Goal: Transaction & Acquisition: Book appointment/travel/reservation

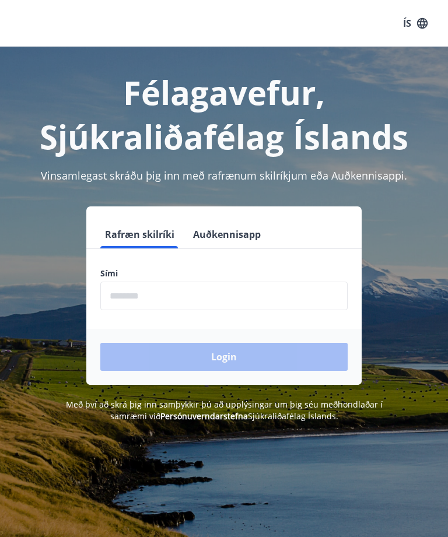
click at [213, 290] on input "phone" at bounding box center [223, 296] width 247 height 29
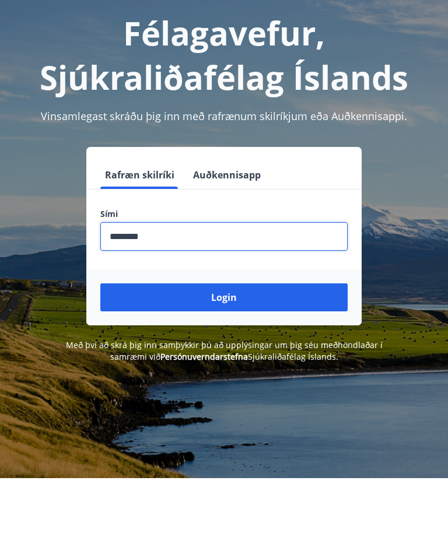
type input "********"
click at [226, 343] on button "Login" at bounding box center [223, 357] width 247 height 28
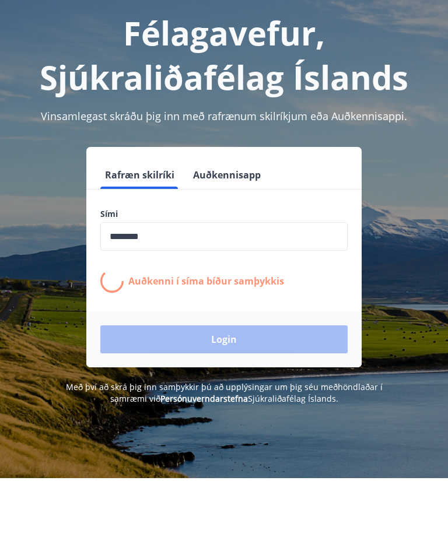
scroll to position [59, 0]
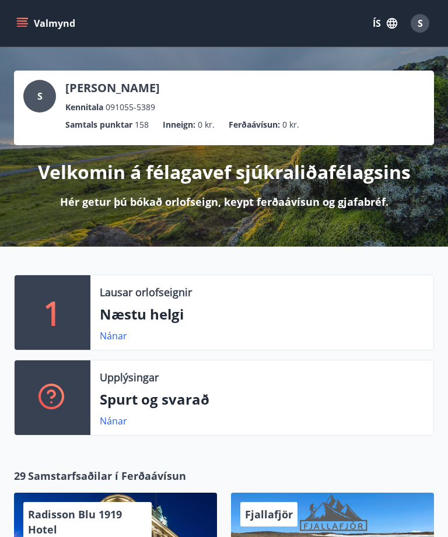
click at [117, 335] on link "Nánar" at bounding box center [113, 335] width 27 height 13
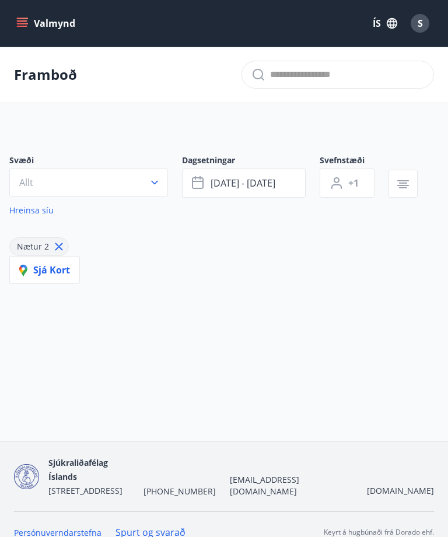
type input "*"
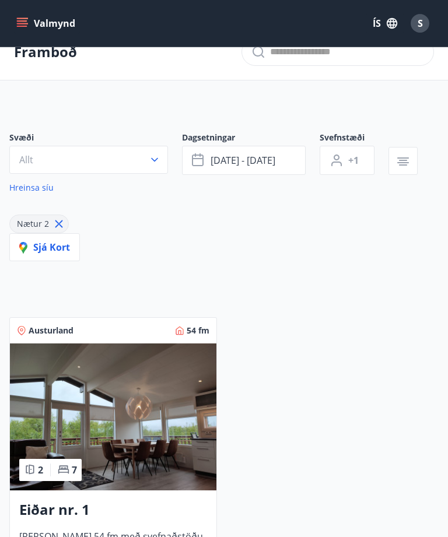
scroll to position [29, 0]
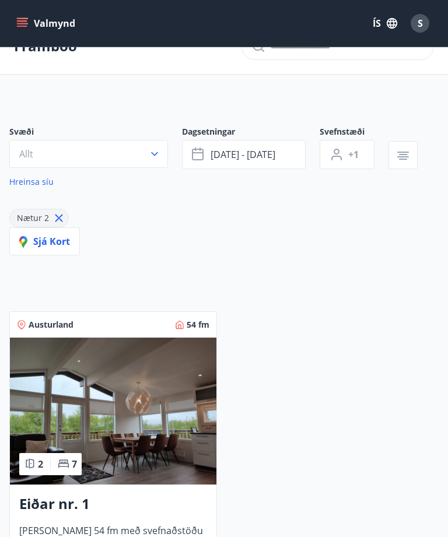
click at [146, 420] on img at bounding box center [113, 410] width 206 height 147
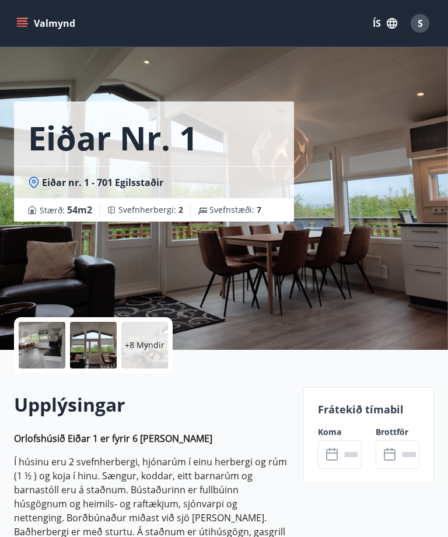
click at [149, 344] on p "+8 Myndir" at bounding box center [145, 345] width 40 height 12
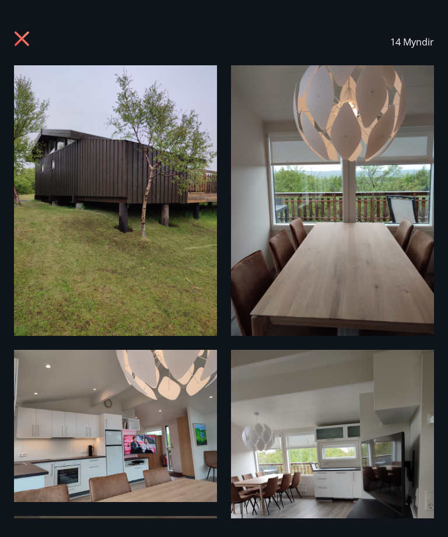
click at [22, 31] on icon at bounding box center [23, 40] width 19 height 19
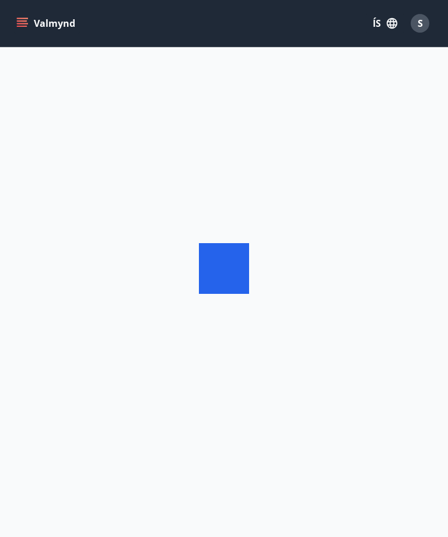
scroll to position [37, 0]
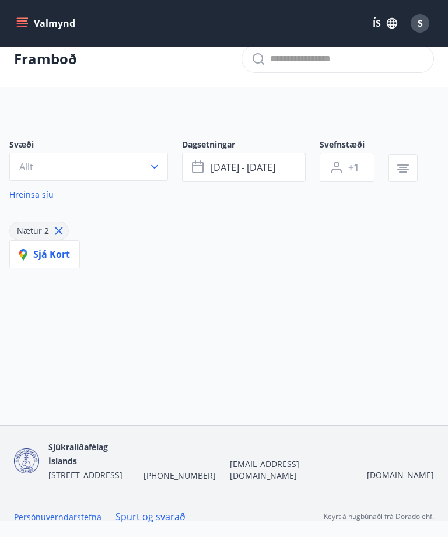
type input "*"
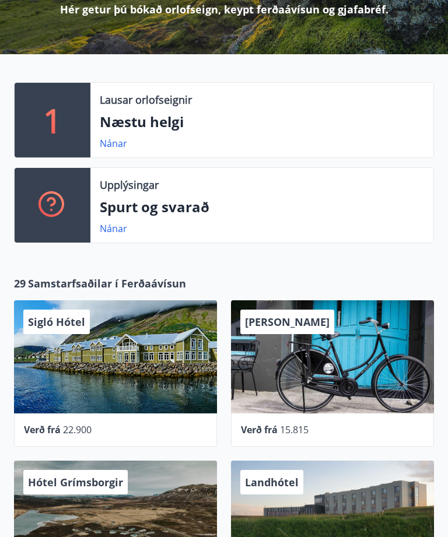
scroll to position [194, 0]
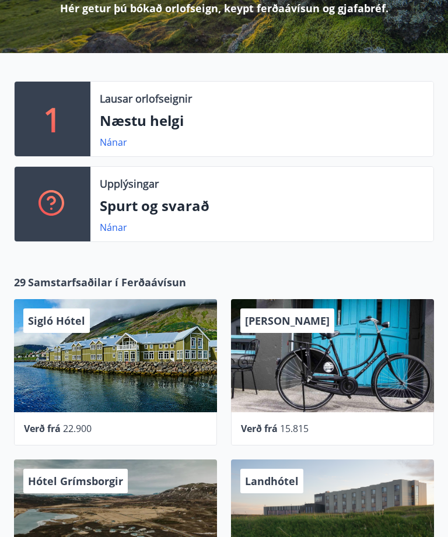
click at [52, 418] on div "Verð frá 22.900" at bounding box center [115, 428] width 203 height 33
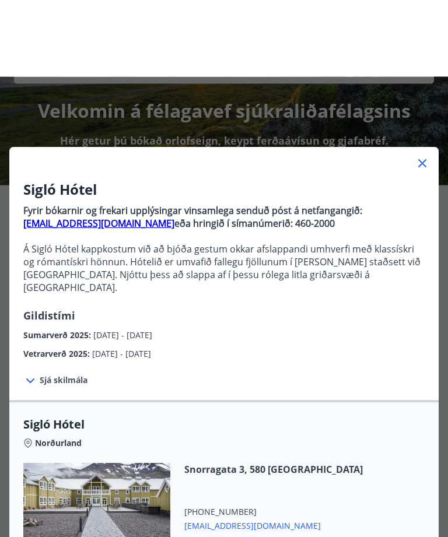
scroll to position [0, 0]
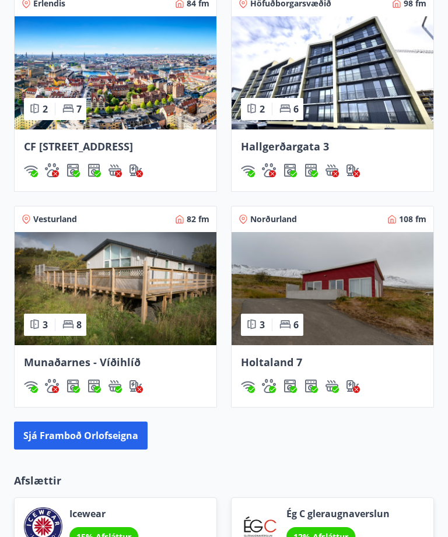
scroll to position [880, 0]
click at [124, 304] on img at bounding box center [116, 288] width 202 height 113
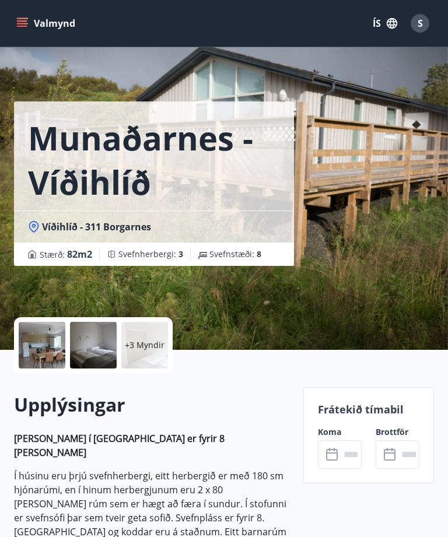
click at [340, 446] on input "text" at bounding box center [351, 454] width 22 height 29
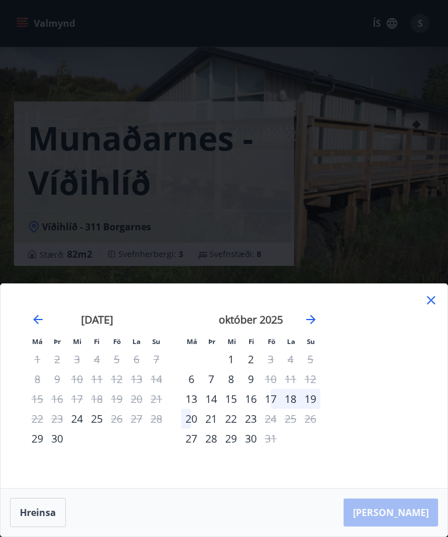
click at [433, 290] on div "Má Þr Mi Fi Fö La Su Má Þr Mi Fi Fö La Su [DATE] 1 2 3 4 5 6 7 8 9 10 11 12 13 …" at bounding box center [224, 386] width 446 height 204
click at [433, 293] on icon at bounding box center [431, 300] width 14 height 14
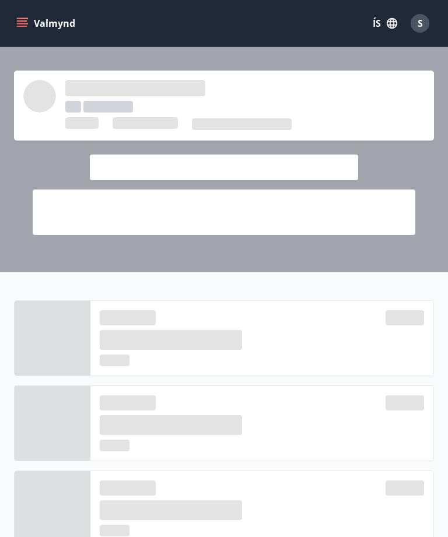
scroll to position [917, 0]
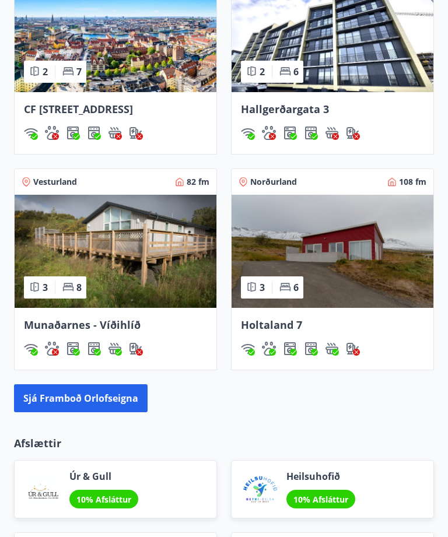
click at [92, 412] on button "Sjá framboð orlofseigna" at bounding box center [80, 398] width 133 height 28
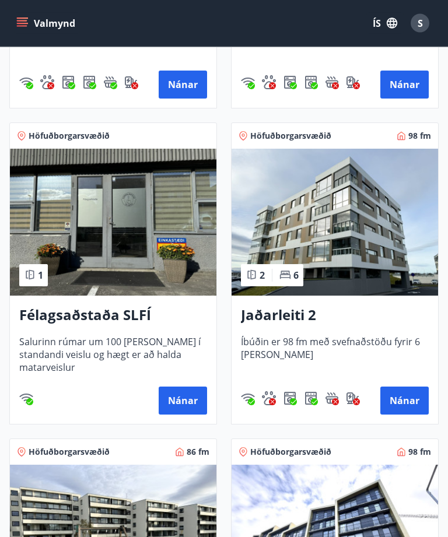
scroll to position [796, 0]
click at [184, 393] on button "Nánar" at bounding box center [183, 400] width 48 height 28
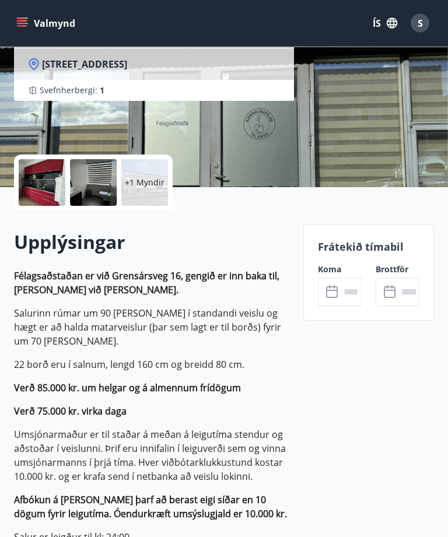
scroll to position [163, 0]
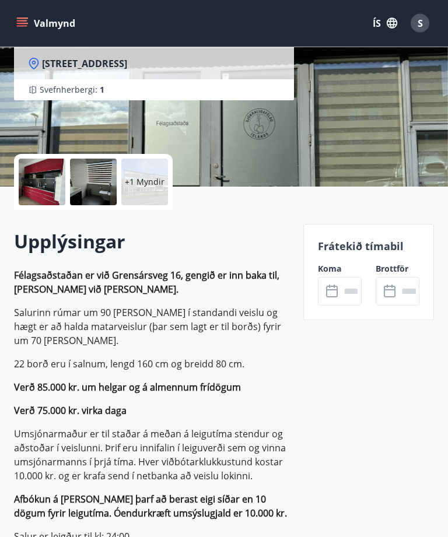
click at [335, 290] on icon at bounding box center [333, 292] width 14 height 14
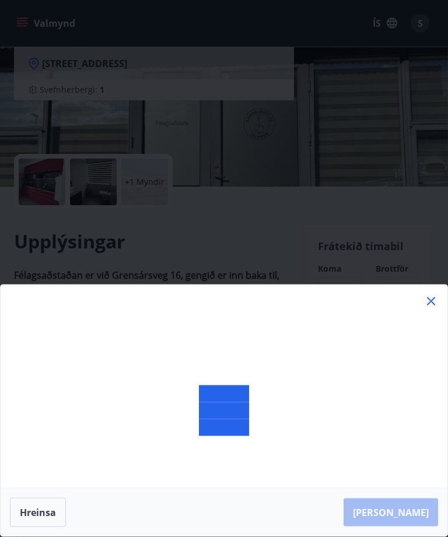
scroll to position [163, 0]
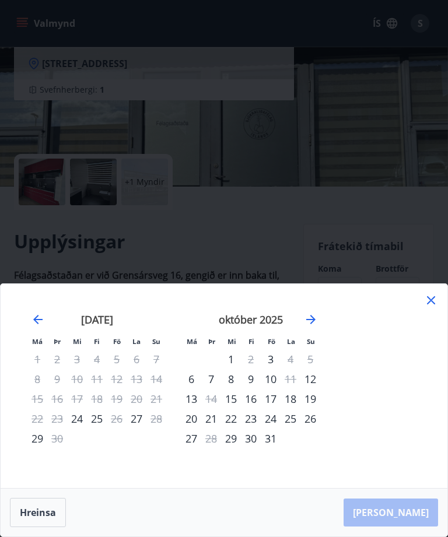
click at [312, 326] on icon "Move forward to switch to the next month." at bounding box center [311, 319] width 14 height 14
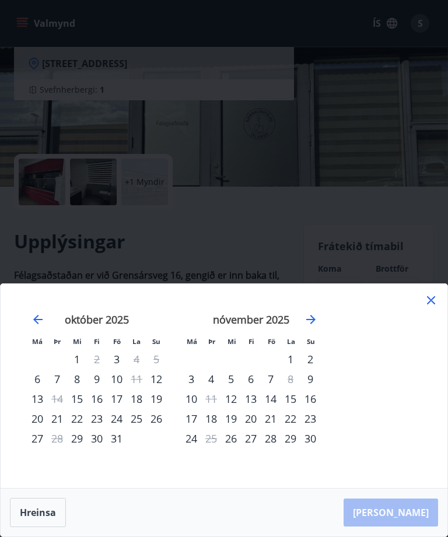
click at [315, 326] on icon "Move forward to switch to the next month." at bounding box center [311, 319] width 14 height 14
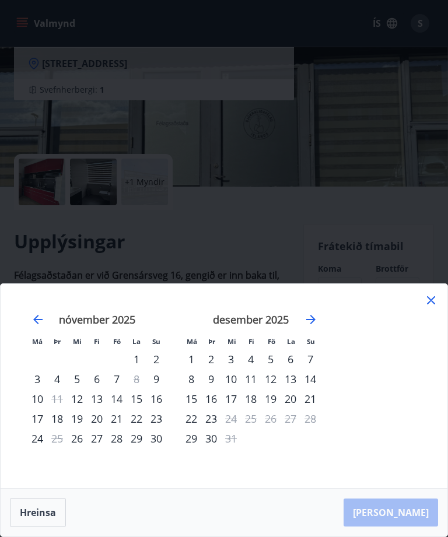
click at [314, 324] on icon "Move forward to switch to the next month." at bounding box center [310, 319] width 9 height 9
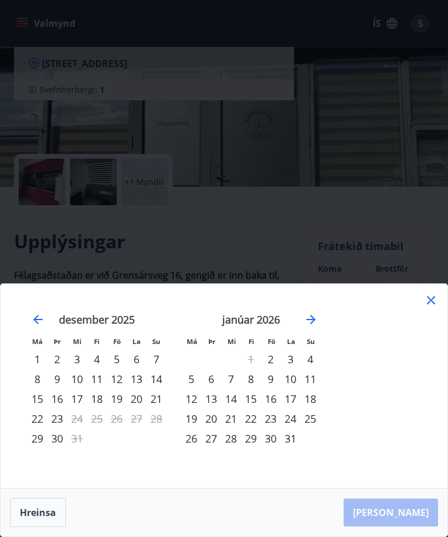
click at [316, 326] on icon "Move forward to switch to the next month." at bounding box center [311, 319] width 14 height 14
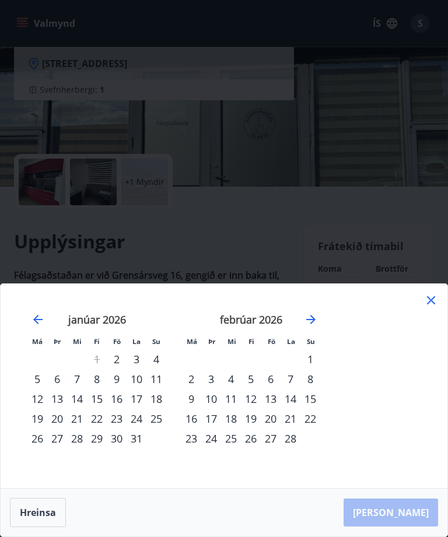
click at [317, 326] on icon "Move forward to switch to the next month." at bounding box center [311, 319] width 14 height 14
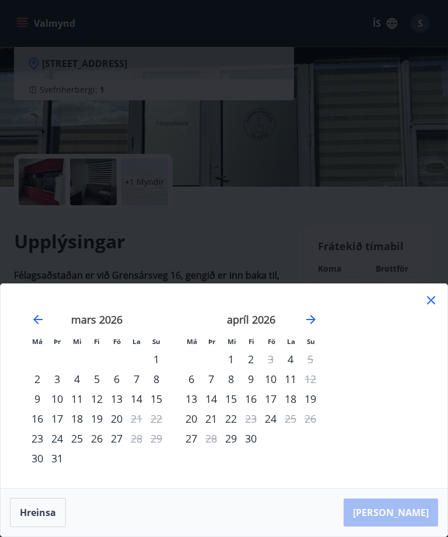
click at [314, 326] on icon "Move forward to switch to the next month." at bounding box center [311, 319] width 14 height 14
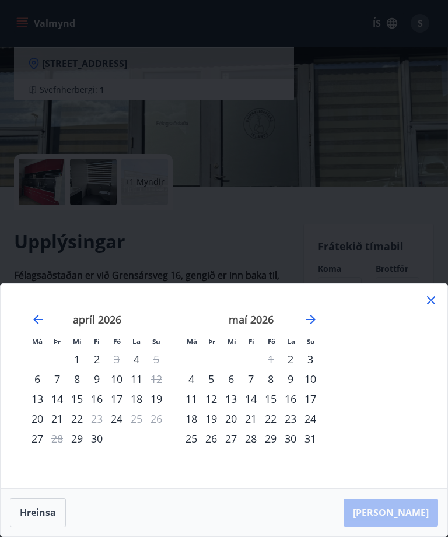
click at [430, 307] on icon at bounding box center [431, 300] width 14 height 14
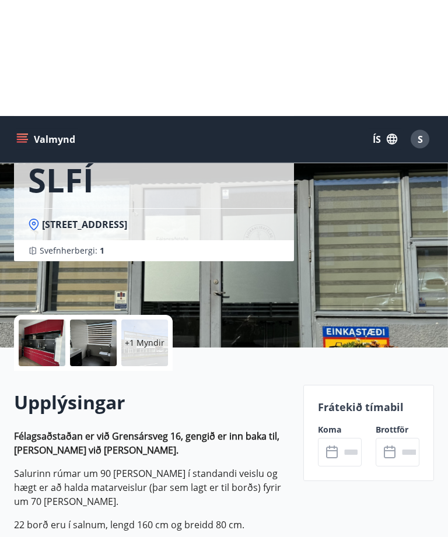
scroll to position [0, 0]
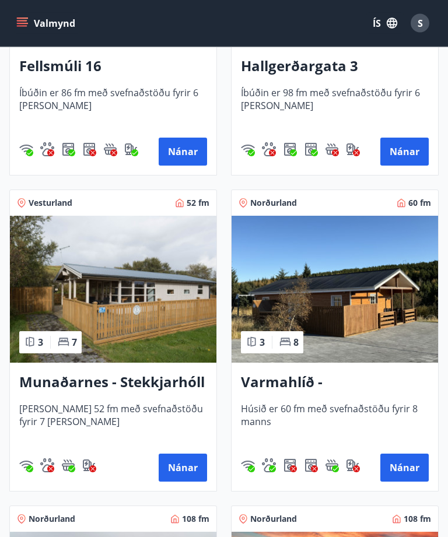
scroll to position [1362, 0]
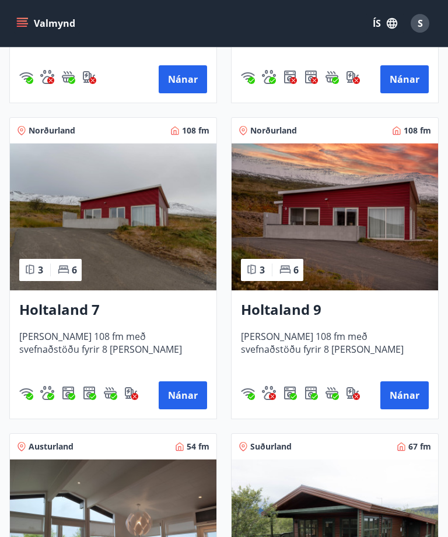
click at [186, 395] on button "Nánar" at bounding box center [183, 395] width 48 height 28
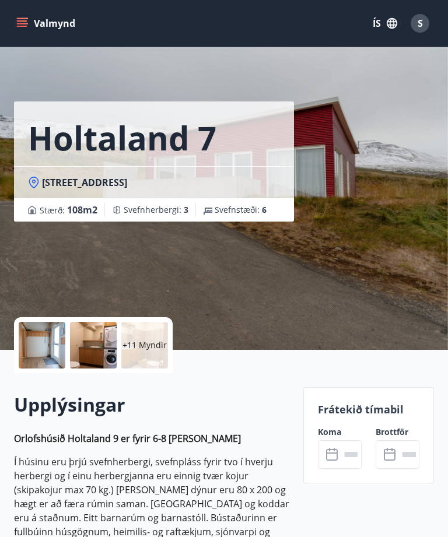
click at [344, 453] on input "text" at bounding box center [351, 454] width 22 height 29
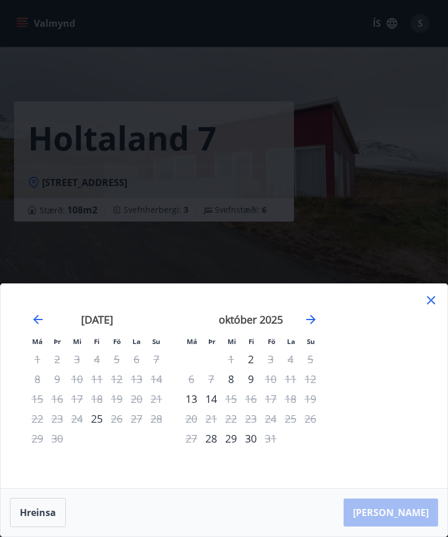
click at [439, 330] on div "Má Þr Mi Fi Fö La Su Má Þr Mi Fi Fö La Su [DATE] 1 2 3 4 5 6 7 8 9 10 11 12 13 …" at bounding box center [224, 386] width 446 height 204
click at [433, 325] on div "Má Þr Mi Fi Fö La Su Má Þr Mi Fi Fö La Su [DATE] 1 2 3 4 5 6 7 8 9 10 11 12 13 …" at bounding box center [224, 386] width 446 height 204
click at [433, 307] on icon at bounding box center [431, 300] width 14 height 14
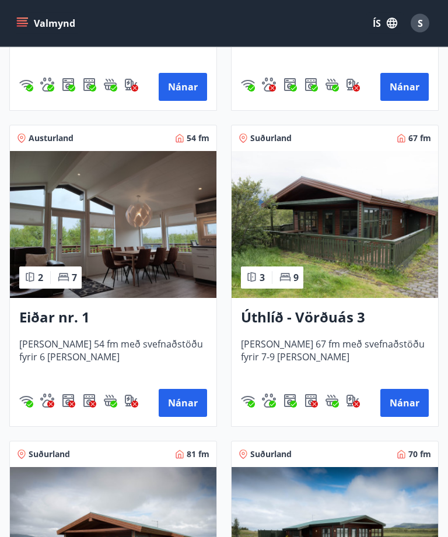
scroll to position [2057, 0]
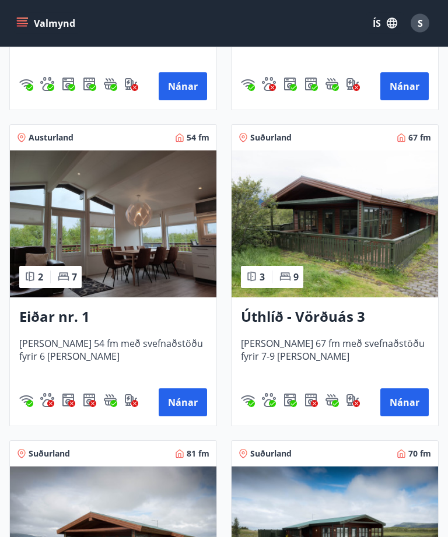
click at [404, 399] on button "Nánar" at bounding box center [404, 403] width 48 height 28
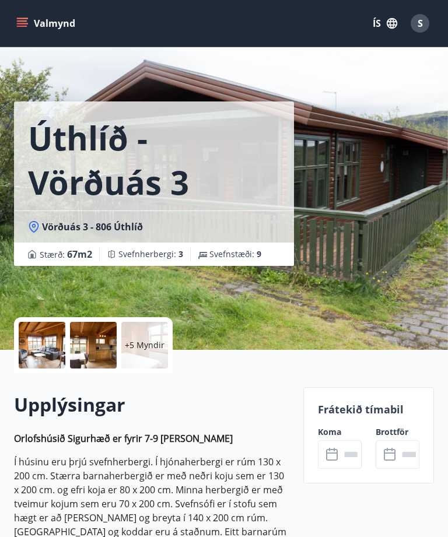
click at [335, 448] on icon at bounding box center [333, 449] width 1 height 3
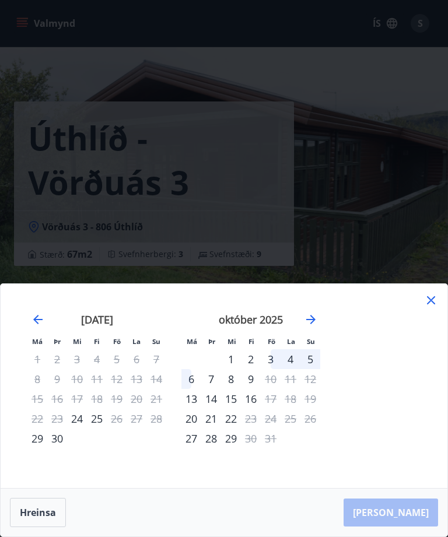
click at [427, 307] on icon at bounding box center [431, 300] width 14 height 14
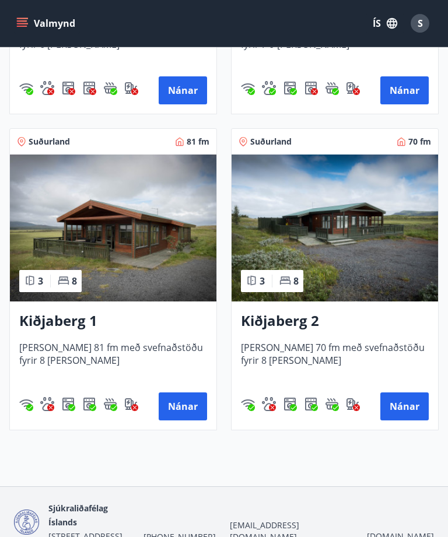
scroll to position [2379, 0]
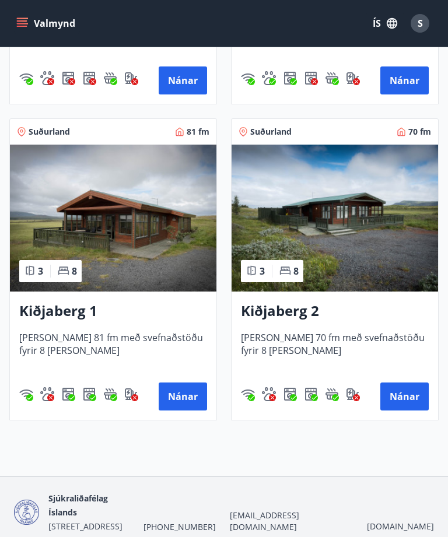
click at [182, 392] on button "Nánar" at bounding box center [183, 396] width 48 height 28
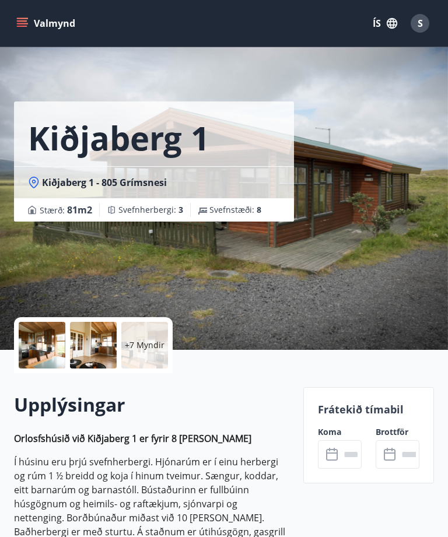
click at [342, 448] on input "text" at bounding box center [351, 454] width 22 height 29
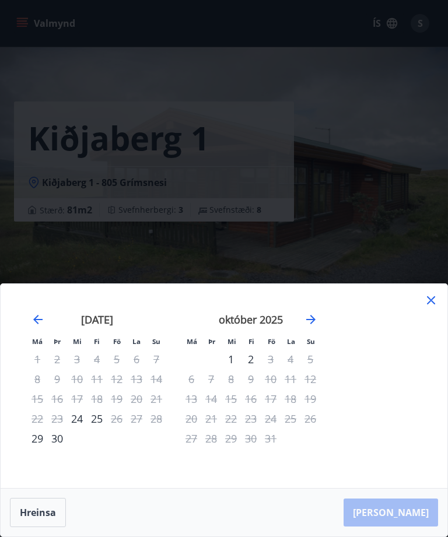
click at [431, 304] on icon at bounding box center [431, 300] width 8 height 8
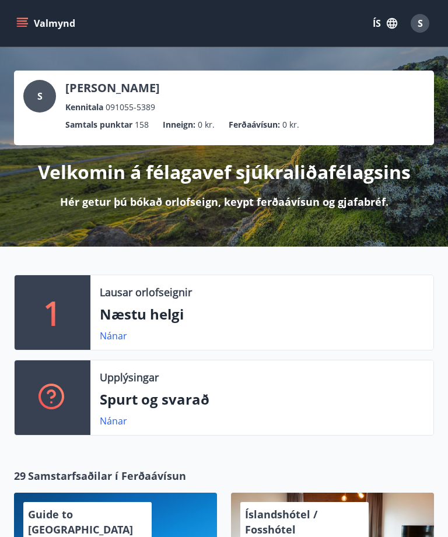
click at [24, 15] on button "Valmynd" at bounding box center [47, 23] width 66 height 21
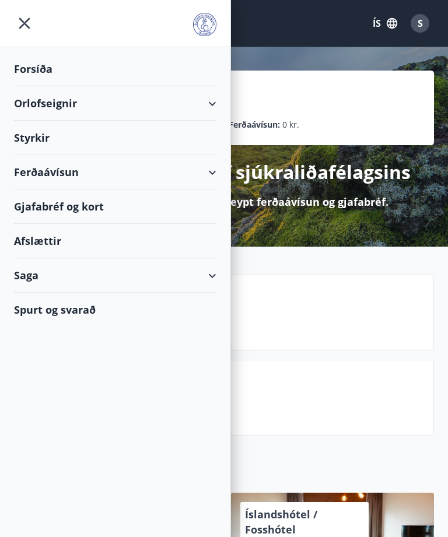
click at [216, 269] on icon at bounding box center [212, 276] width 14 height 14
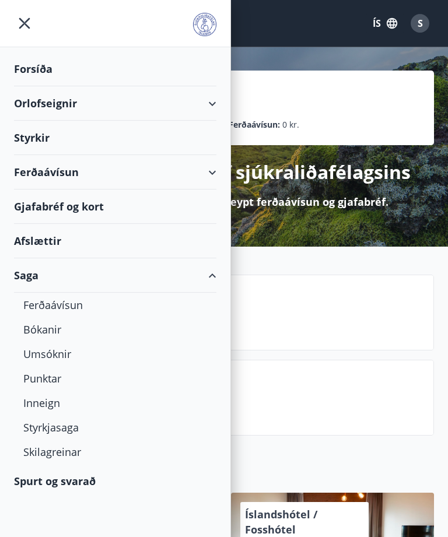
click at [46, 399] on div "Inneign" at bounding box center [115, 403] width 184 height 24
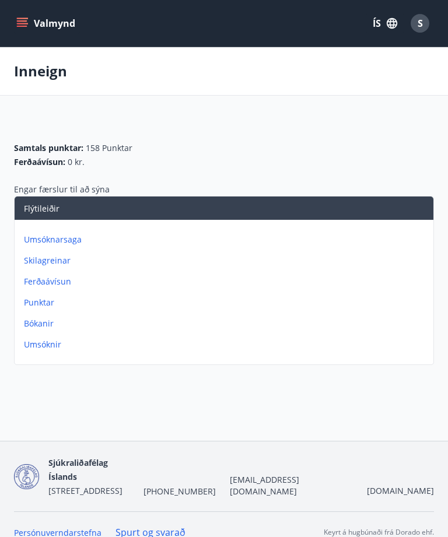
click at [23, 18] on icon "menu" at bounding box center [23, 18] width 13 height 1
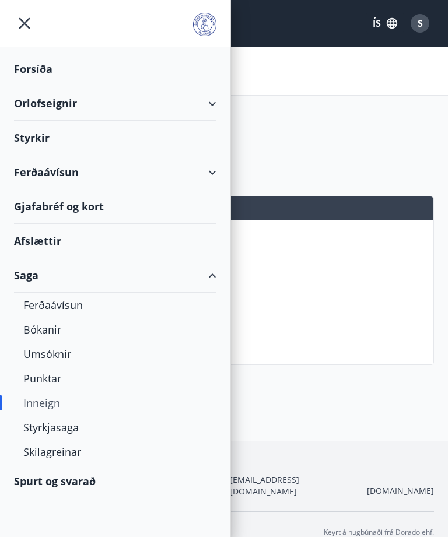
click at [46, 397] on div "Inneign" at bounding box center [115, 403] width 184 height 24
click at [44, 406] on div "Inneign" at bounding box center [115, 403] width 184 height 24
click at [45, 395] on div "Inneign" at bounding box center [115, 403] width 184 height 24
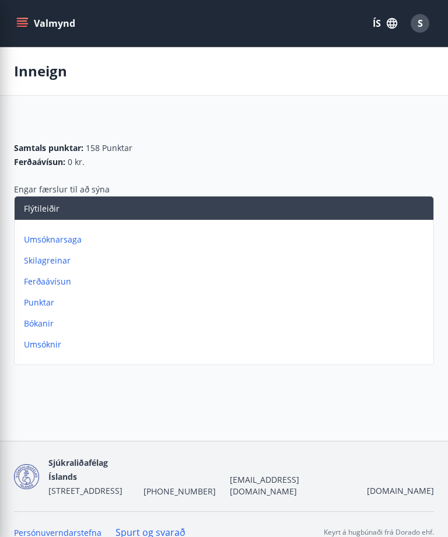
click at [304, 118] on main "Inneign Samtals punktar : 158 Punktar Ferðaávísun : 0 kr. Engar færslur til að …" at bounding box center [224, 208] width 448 height 322
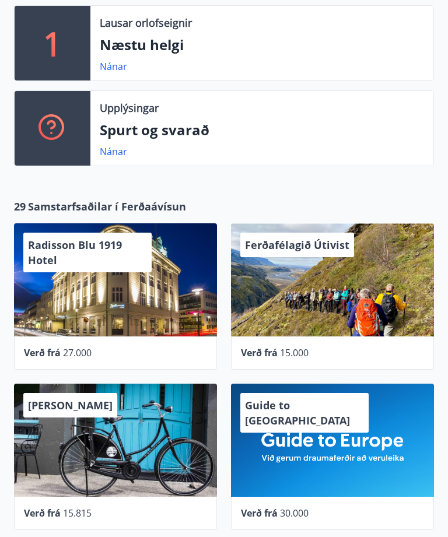
scroll to position [270, 0]
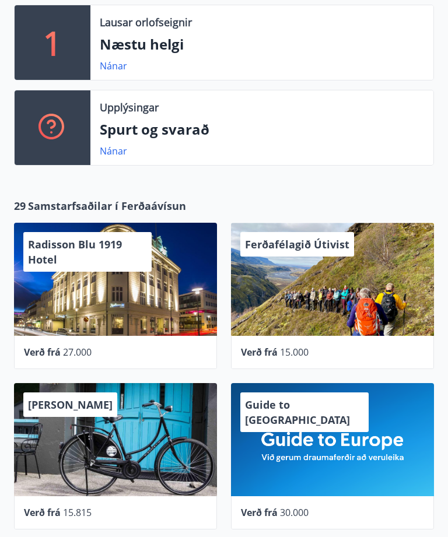
click at [319, 434] on div "Guide to [GEOGRAPHIC_DATA]" at bounding box center [332, 439] width 203 height 113
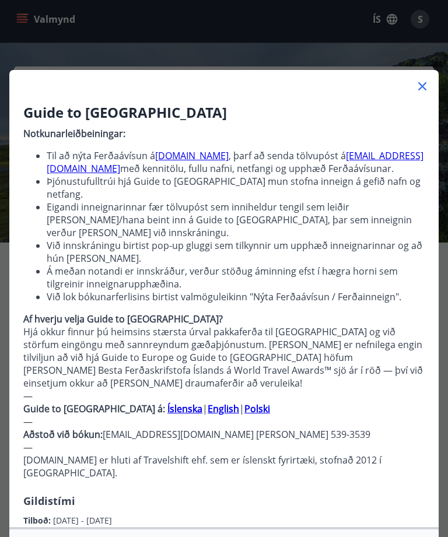
scroll to position [0, 0]
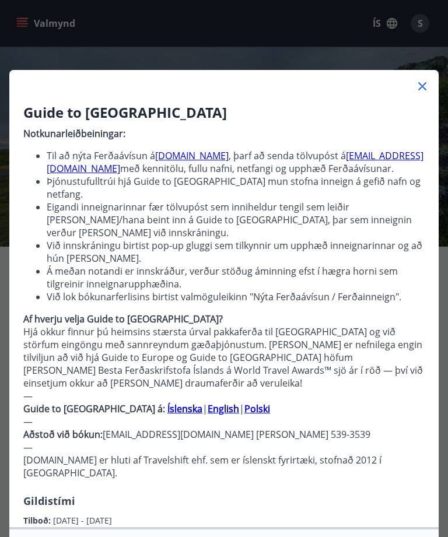
click at [428, 80] on icon at bounding box center [422, 86] width 14 height 14
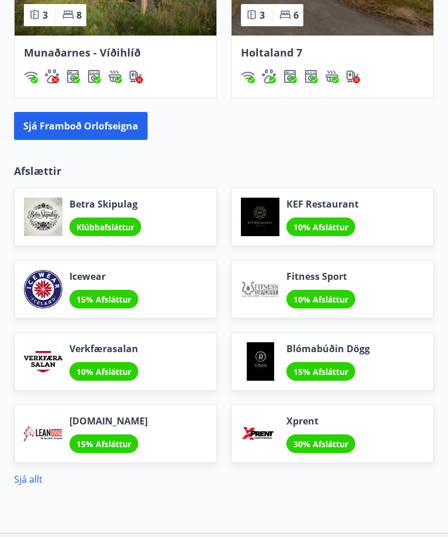
scroll to position [1189, 0]
click at [109, 236] on div "Klúbbafsláttur" at bounding box center [105, 227] width 72 height 19
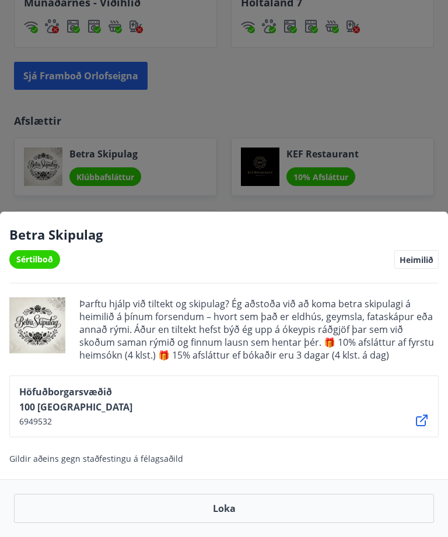
scroll to position [1262, 0]
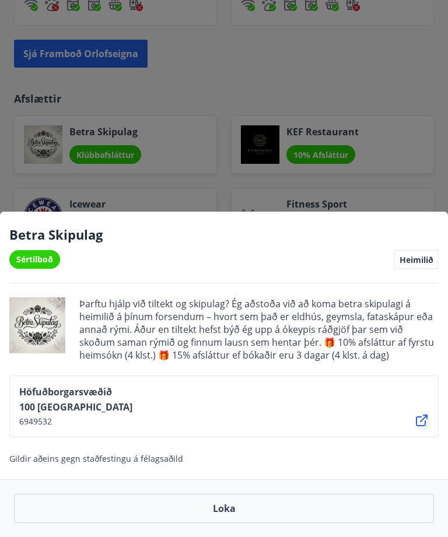
click at [226, 523] on button "Loka" at bounding box center [224, 508] width 420 height 29
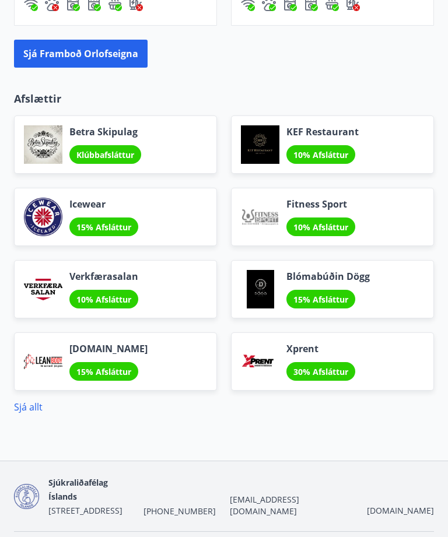
click at [324, 160] on span "10% Afsláttur" at bounding box center [320, 154] width 55 height 11
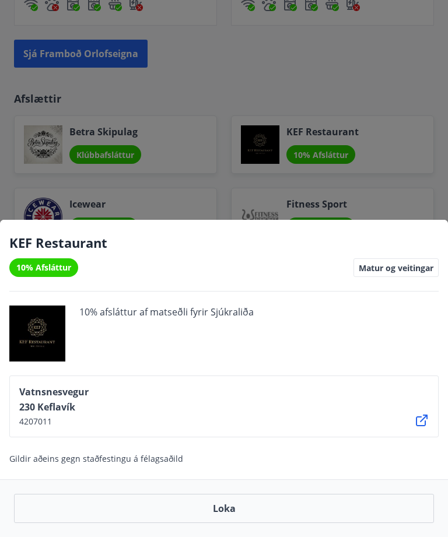
click at [388, 142] on div at bounding box center [224, 268] width 448 height 537
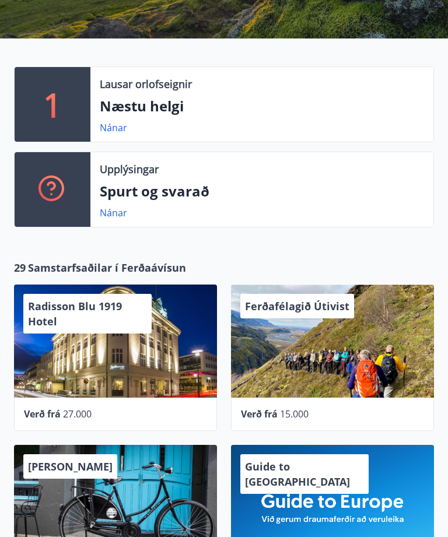
scroll to position [207, 0]
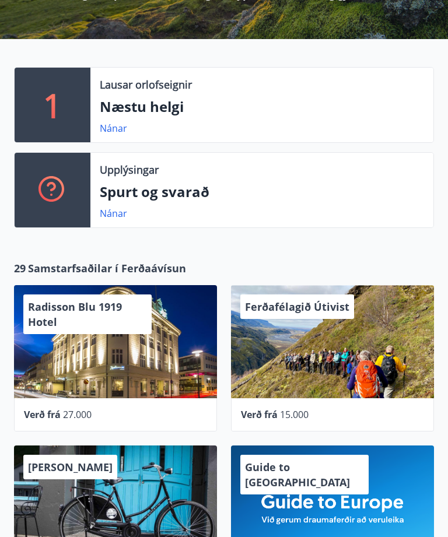
click at [291, 409] on span "15.000" at bounding box center [294, 415] width 29 height 13
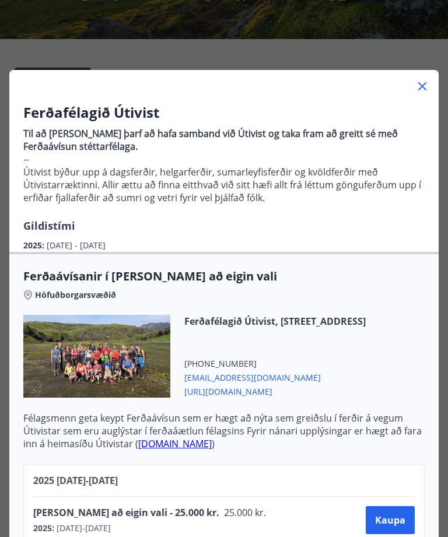
scroll to position [0, 0]
